Goal: Information Seeking & Learning: Learn about a topic

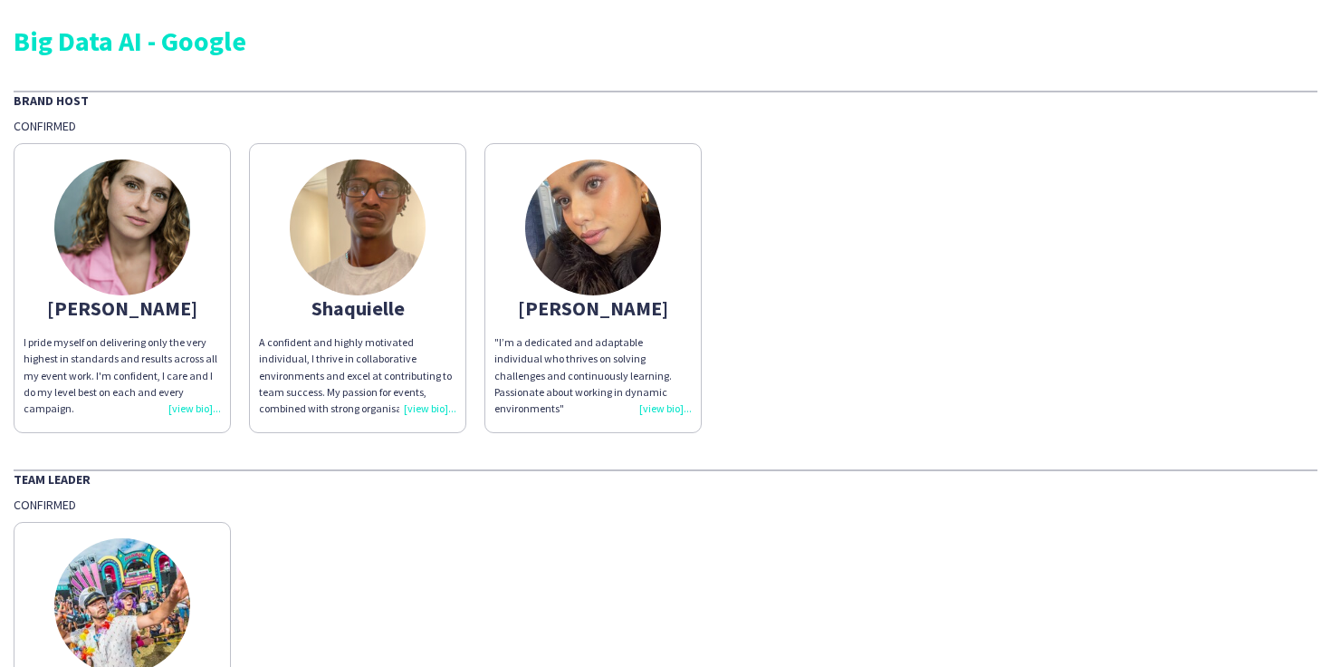
click at [191, 418] on app-share-pages-crew-card "[PERSON_NAME] myself on delivering only the very highest in standards and resul…" at bounding box center [122, 288] width 217 height 290
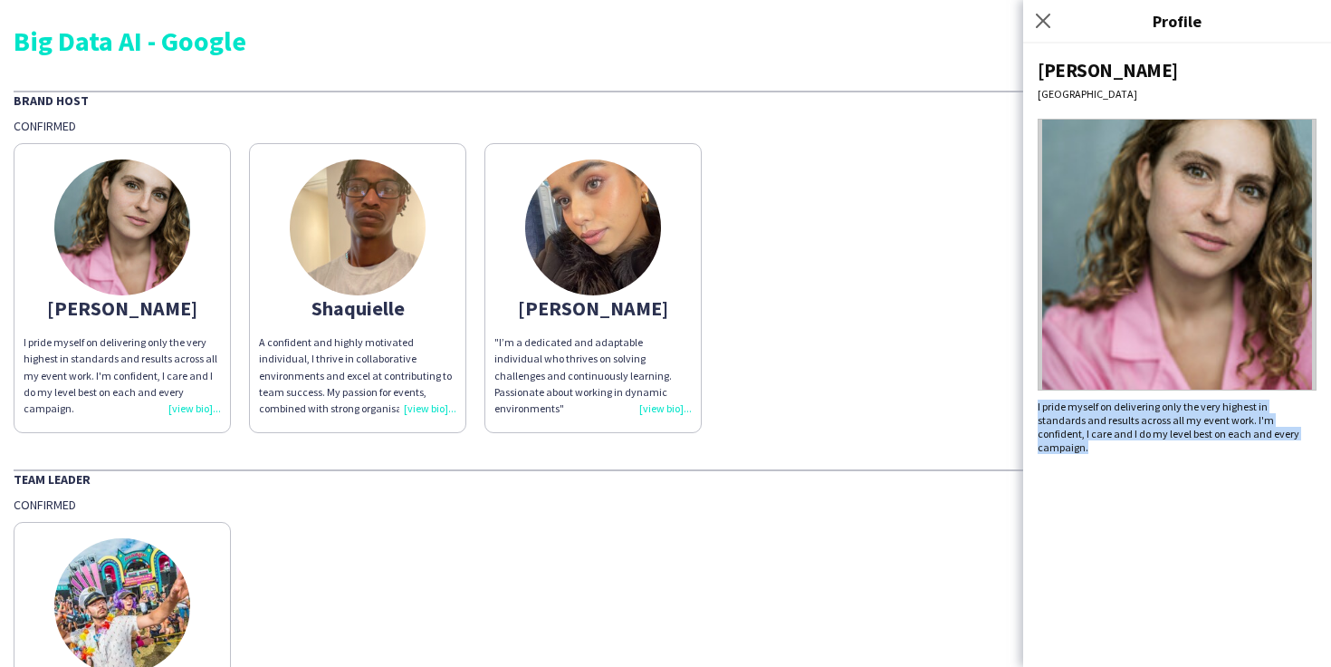
drag, startPoint x: 1254, startPoint y: 435, endPoint x: 1038, endPoint y: 411, distance: 216.9
click at [1038, 411] on div "I pride myself on delivering only the very highest in standards and results acr…" at bounding box center [1177, 426] width 279 height 54
copy div "I pride myself on delivering only the very highest in standards and results acr…"
click at [375, 243] on img at bounding box center [358, 227] width 136 height 136
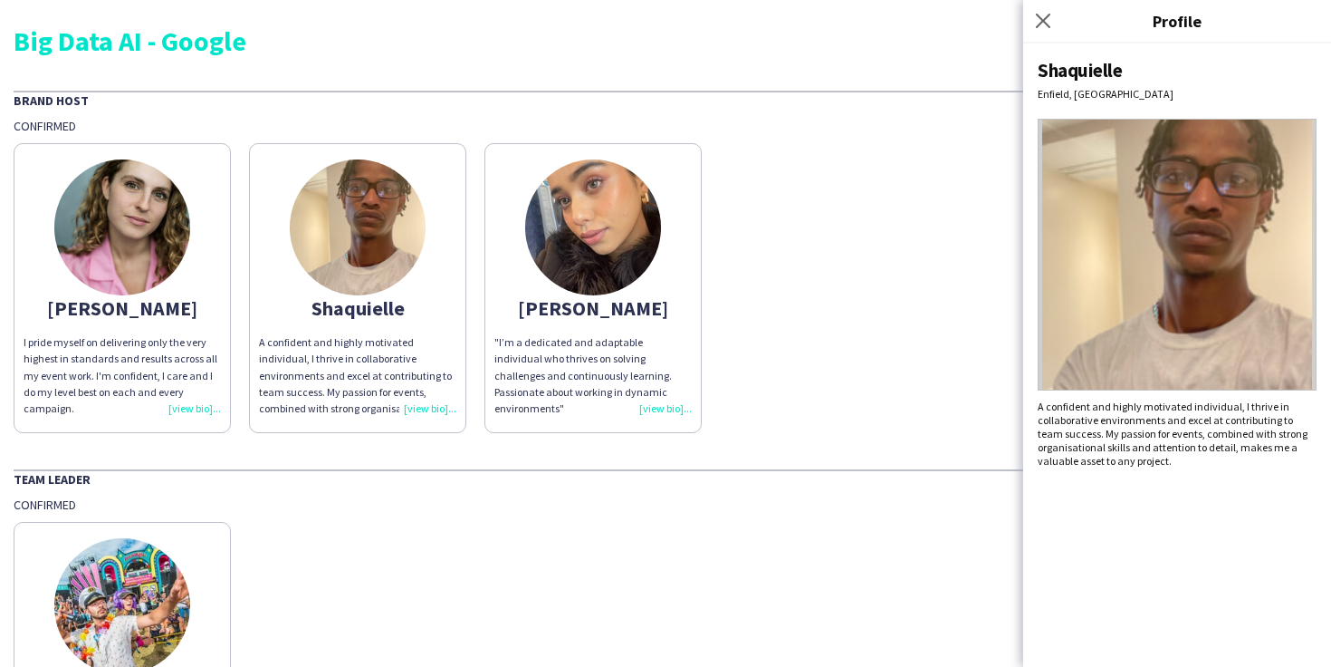
click at [191, 405] on div "I pride myself on delivering only the very highest in standards and results acr…" at bounding box center [122, 375] width 197 height 82
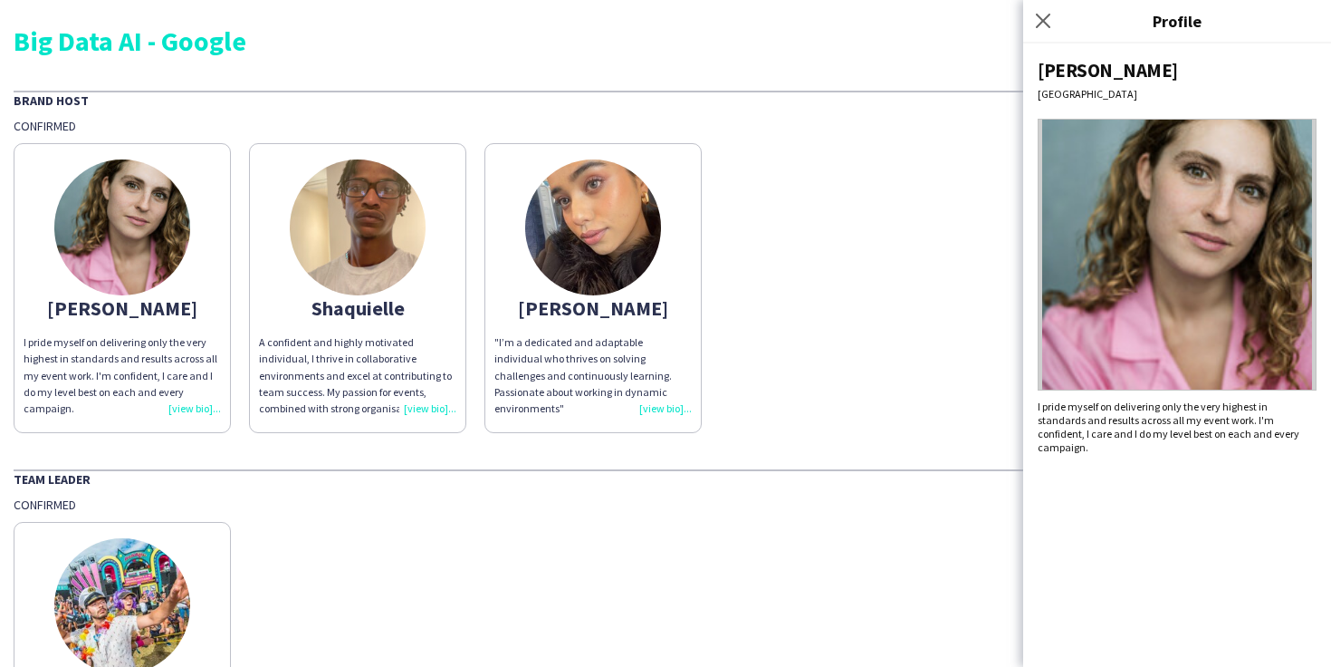
click at [432, 406] on div "A confident and highly motivated individual, I thrive in collaborative environm…" at bounding box center [357, 375] width 197 height 82
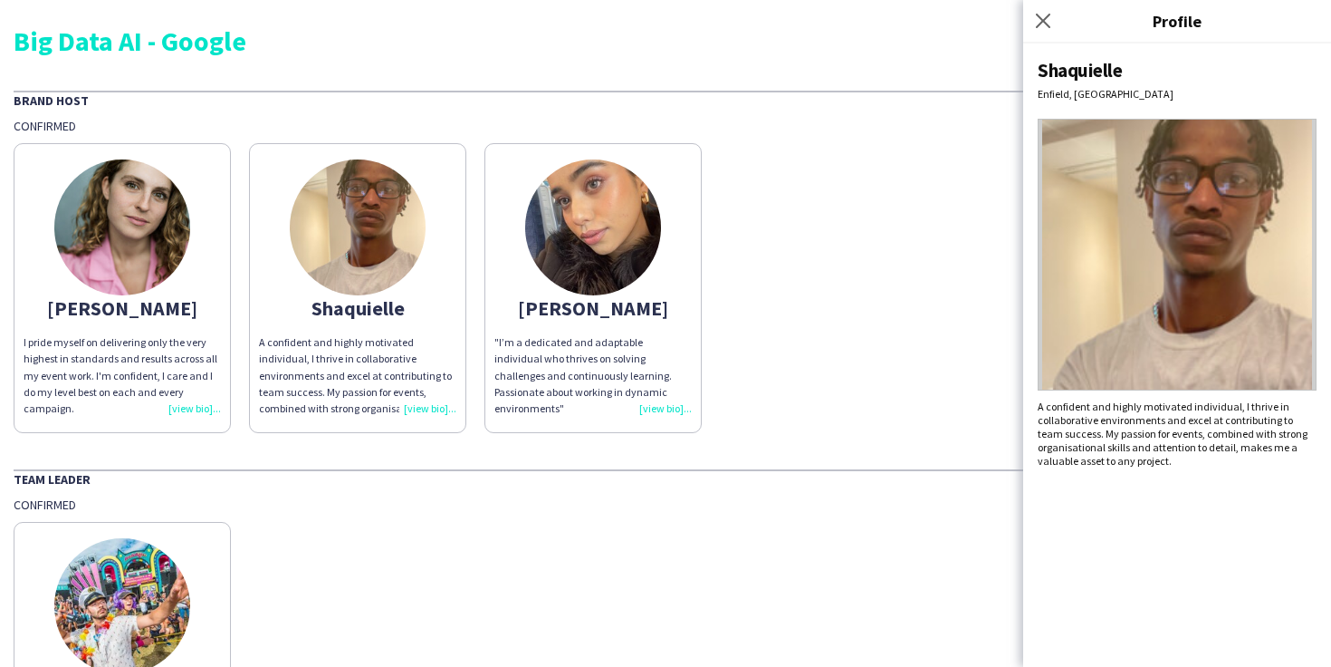
drag, startPoint x: 1039, startPoint y: 406, endPoint x: 1202, endPoint y: 462, distance: 172.4
click at [1202, 462] on div "A confident and highly motivated individual, I thrive in collaborative environm…" at bounding box center [1177, 433] width 279 height 68
copy div "A confident and highly motivated individual, I thrive in collaborative environm…"
click at [663, 388] on div ""I’m a dedicated and adaptable individual who thrives on solving challenges and…" at bounding box center [593, 375] width 197 height 82
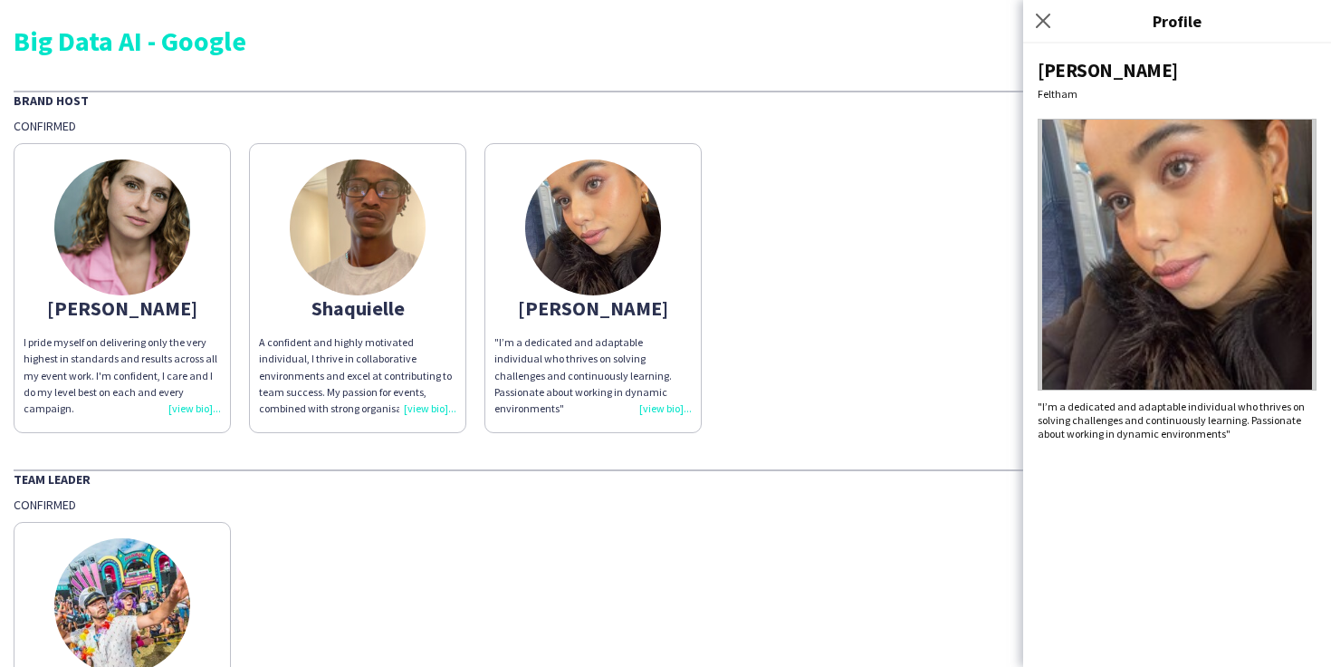
click at [658, 389] on div ""I’m a dedicated and adaptable individual who thrives on solving challenges and…" at bounding box center [593, 375] width 197 height 82
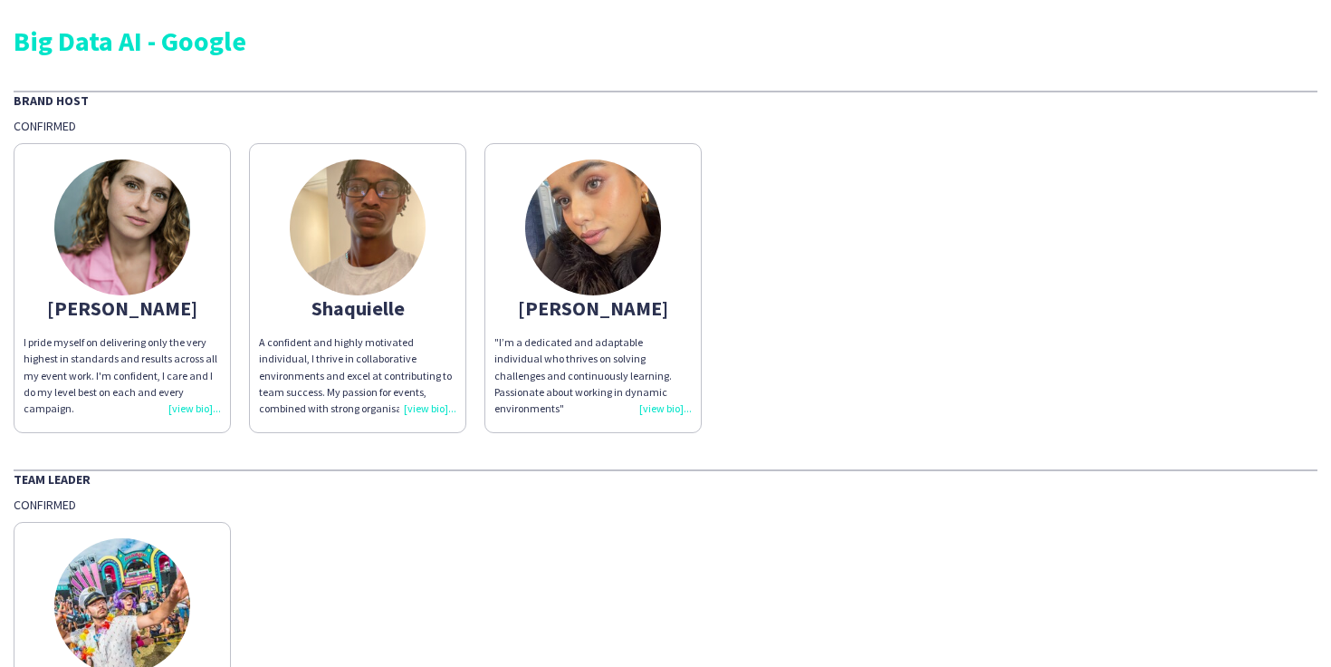
click at [667, 388] on div ""I’m a dedicated and adaptable individual who thrives on solving challenges and…" at bounding box center [593, 375] width 197 height 82
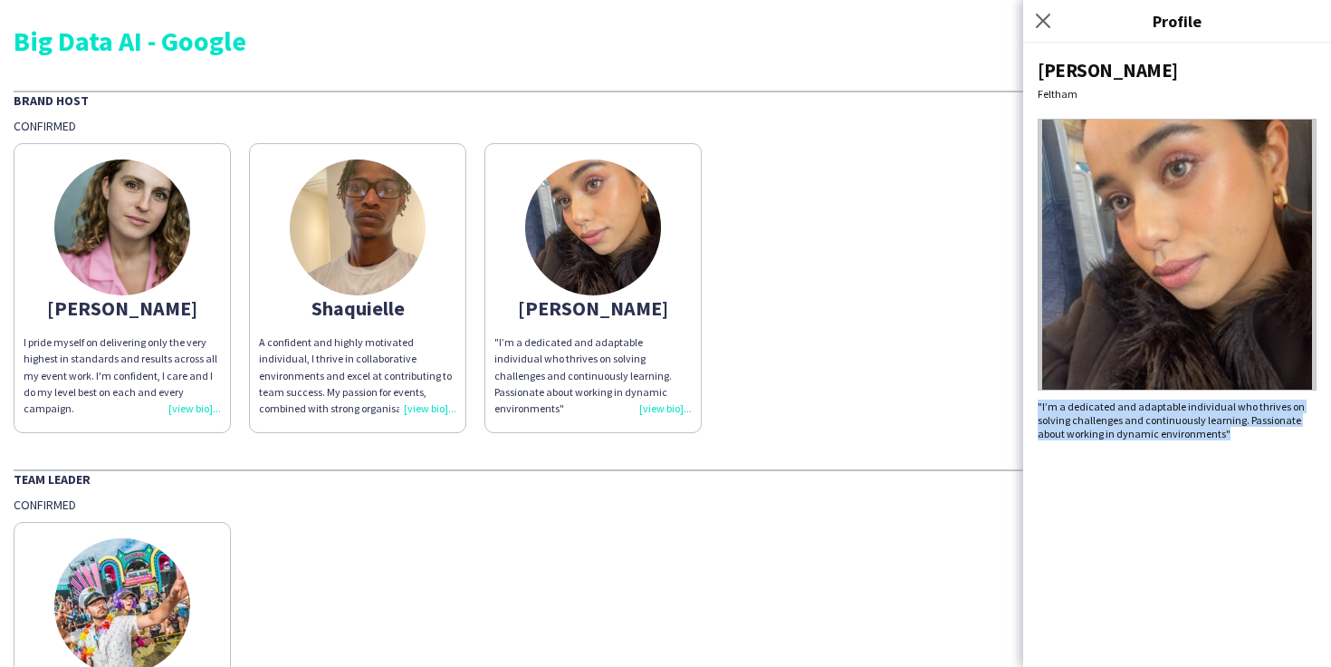
drag, startPoint x: 1240, startPoint y: 433, endPoint x: 1039, endPoint y: 406, distance: 202.9
click at [1039, 406] on div ""I’m a dedicated and adaptable individual who thrives on solving challenges and…" at bounding box center [1177, 419] width 279 height 41
copy div ""I’m a dedicated and adaptable individual who thrives on solving challenges and…"
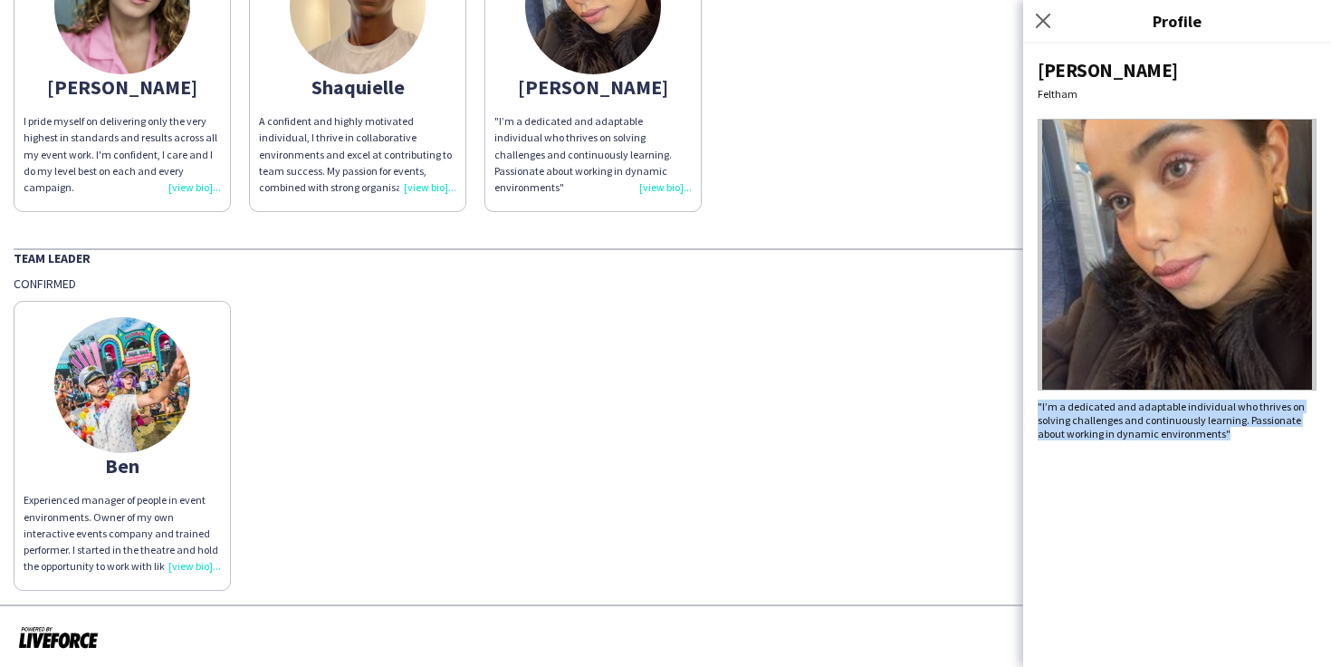
scroll to position [226, 0]
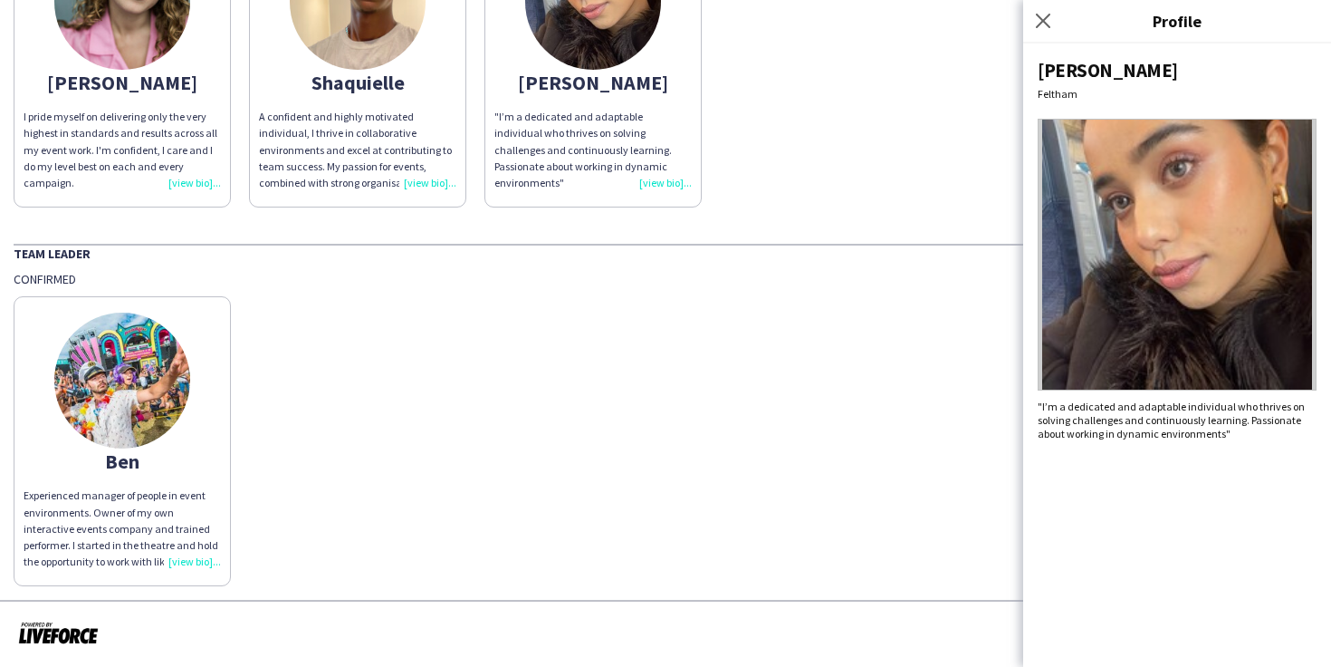
click at [193, 558] on div "Experienced manager of people in event environments. Owner of my own interactiv…" at bounding box center [122, 528] width 197 height 82
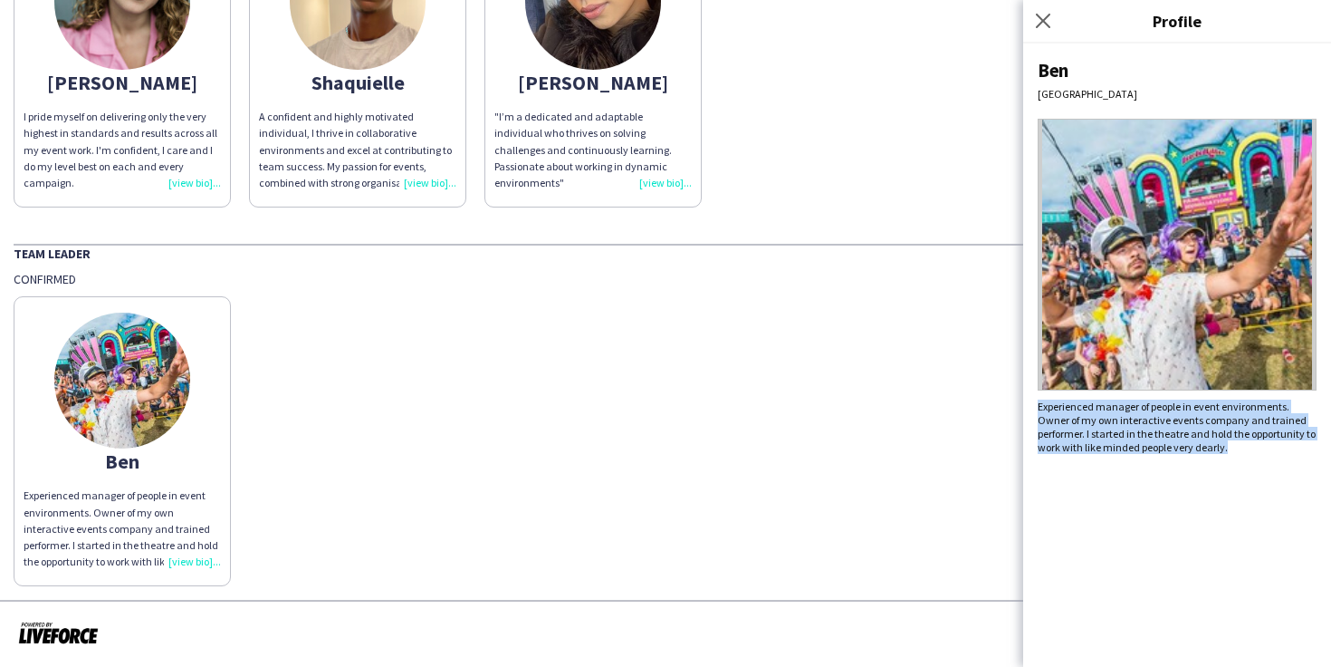
drag, startPoint x: 1233, startPoint y: 445, endPoint x: 1037, endPoint y: 410, distance: 198.6
click at [1038, 410] on div "Experienced manager of people in event environments. Owner of my own interactiv…" at bounding box center [1177, 426] width 279 height 54
copy div "Experienced manager of people in event environments. Owner of my own interactiv…"
